Goal: Task Accomplishment & Management: Use online tool/utility

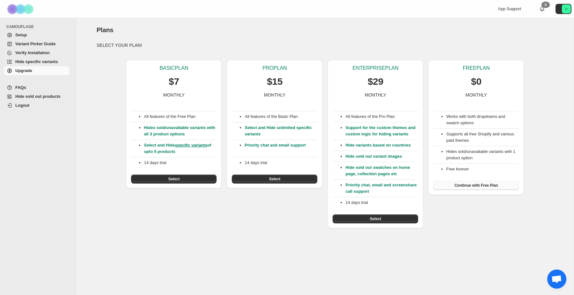
click at [471, 185] on span "Continue with Free Plan" at bounding box center [476, 185] width 44 height 5
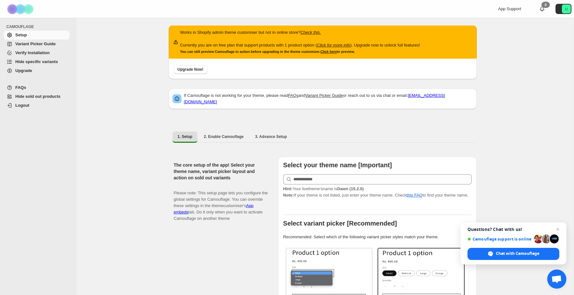
scroll to position [12, 0]
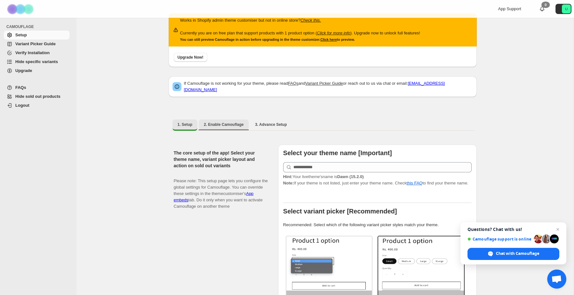
click at [222, 122] on span "2. Enable Camouflage" at bounding box center [224, 124] width 40 height 5
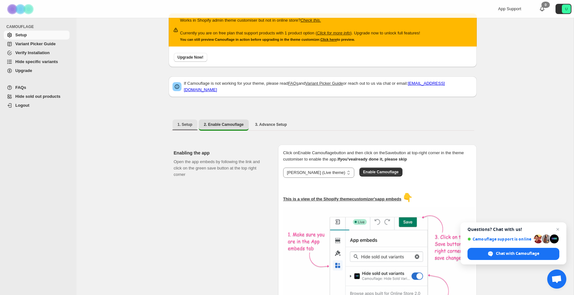
click at [195, 125] on button "1. Setup" at bounding box center [184, 125] width 25 height 10
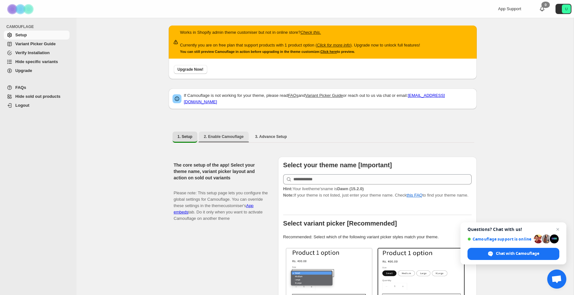
click at [219, 136] on button "2. Enable Camouflage" at bounding box center [224, 137] width 50 height 10
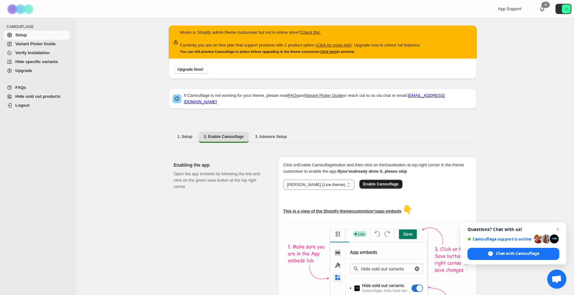
click at [363, 182] on span "Enable Camouflage" at bounding box center [380, 184] width 35 height 5
click at [272, 132] on button "3. Advance Setup" at bounding box center [271, 137] width 42 height 10
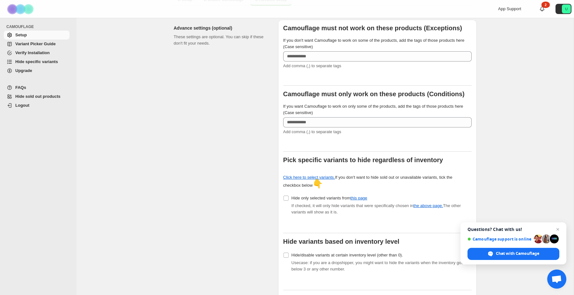
scroll to position [147, 0]
